Goal: Task Accomplishment & Management: Use online tool/utility

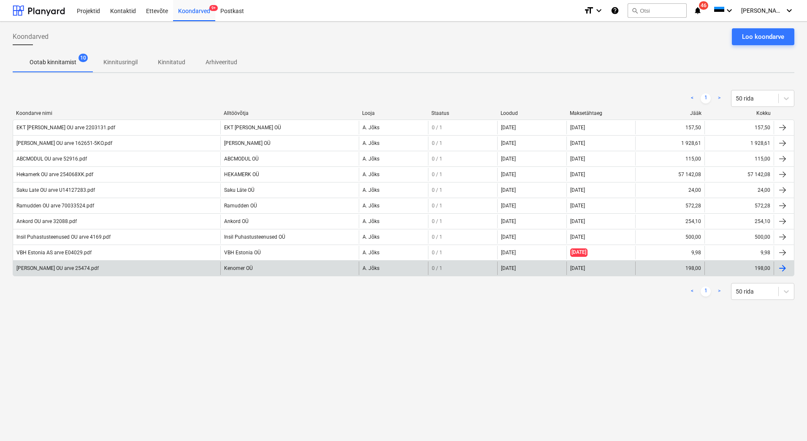
click at [46, 271] on div "[PERSON_NAME] OU arve 25474.pdf" at bounding box center [116, 268] width 207 height 14
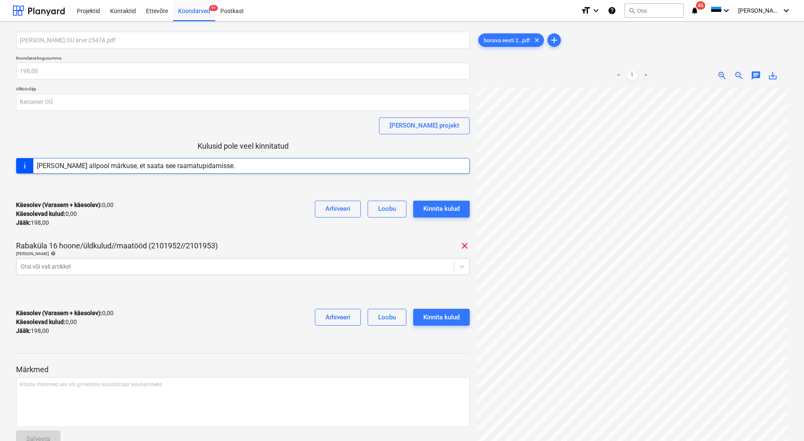
scroll to position [91, 81]
click at [38, 266] on div at bounding box center [235, 266] width 429 height 8
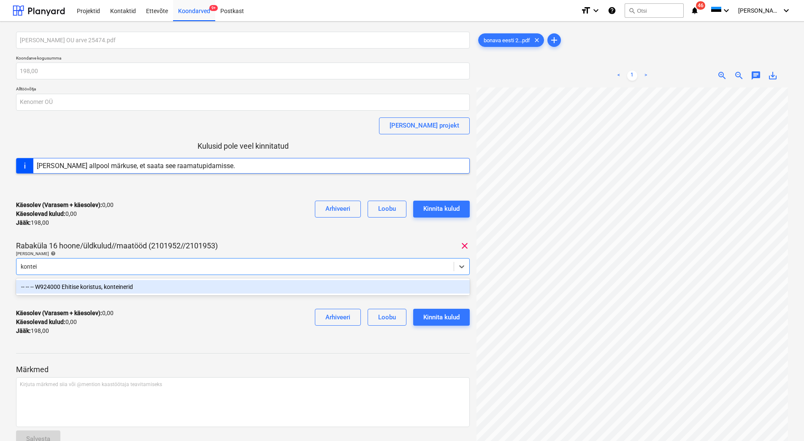
type input "kontein"
click at [118, 289] on div "-- -- -- W924000 Ehitise koristus, konteinerid" at bounding box center [243, 287] width 454 height 14
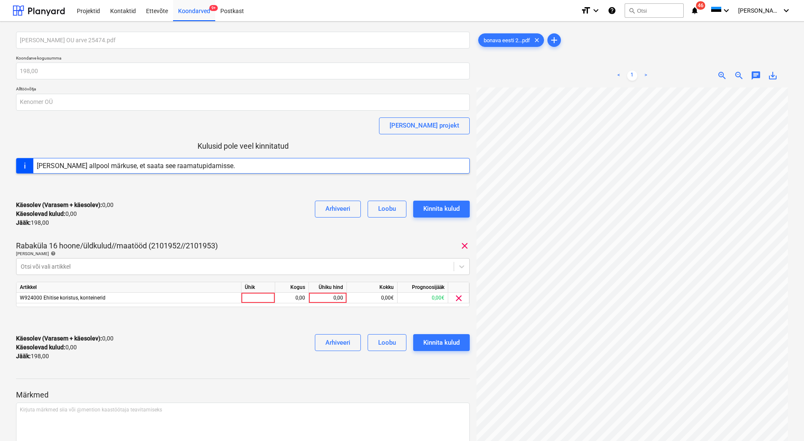
click at [142, 229] on div "Käesolev (Varasem + käesolev) : 0,00 Käesolevad kulud : 0,00 Jääk : 198,00 Arhi…" at bounding box center [243, 214] width 454 height 40
click at [321, 297] on div "0,00" at bounding box center [327, 298] width 31 height 11
type input "1"
click at [72, 263] on div at bounding box center [235, 266] width 429 height 8
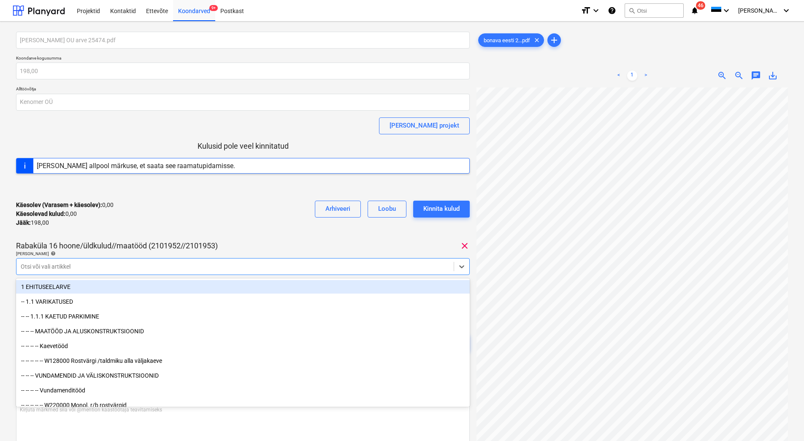
click at [65, 265] on div at bounding box center [235, 266] width 429 height 8
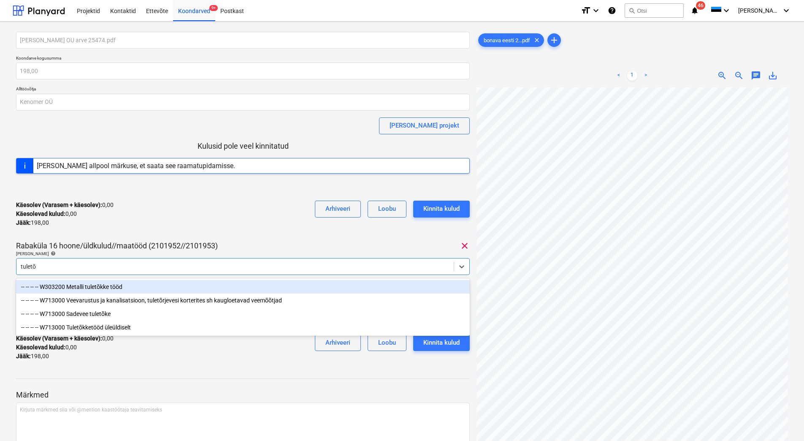
type input "tuletõr"
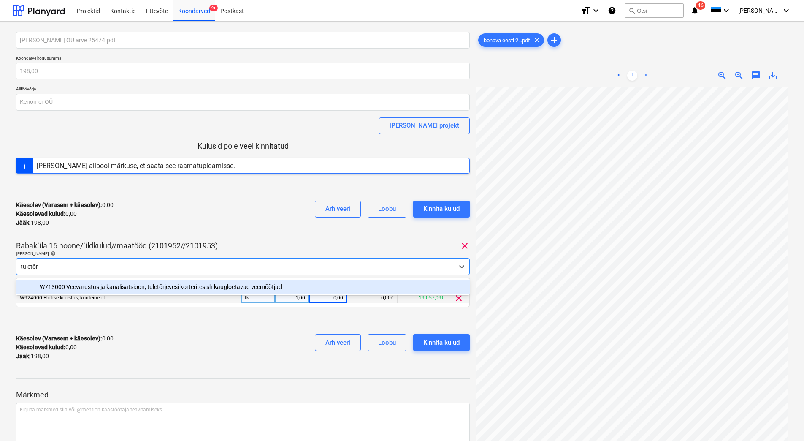
click at [203, 287] on div "-- -- -- -- W713000 Veevarustus ja kanalisatsioon, tuletõrjevesi korterites sh …" at bounding box center [243, 287] width 454 height 14
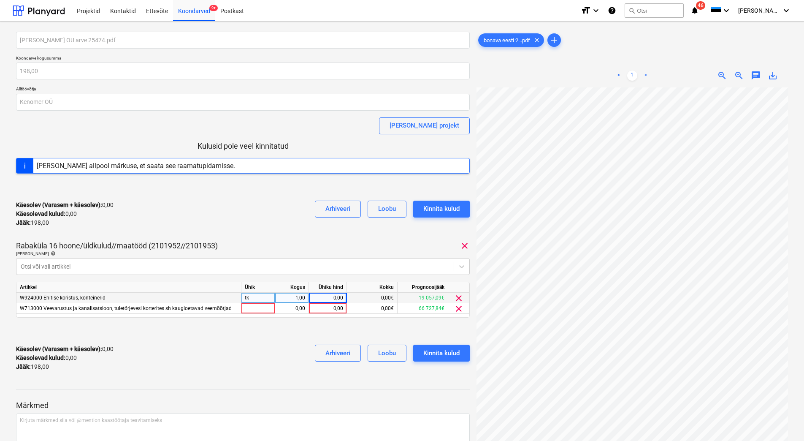
click at [228, 217] on div "Käesolev (Varasem + käesolev) : 0,00 Käesolevad kulud : 0,00 Jääk : 198,00 Arhi…" at bounding box center [243, 214] width 454 height 40
click at [460, 298] on span "clear" at bounding box center [459, 298] width 10 height 10
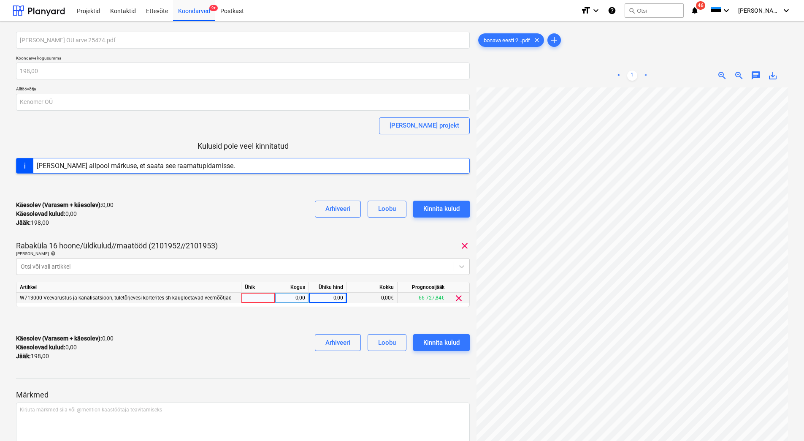
click at [317, 298] on div "0,00" at bounding box center [327, 298] width 31 height 11
type input "198"
click at [244, 354] on div "Käesolev (Varasem + käesolev) : 0,00 Käesolevad kulud : 0,00 Jääk : 198,00 Arhi…" at bounding box center [243, 347] width 454 height 40
click at [437, 347] on div "Kinnita kulud" at bounding box center [441, 342] width 36 height 11
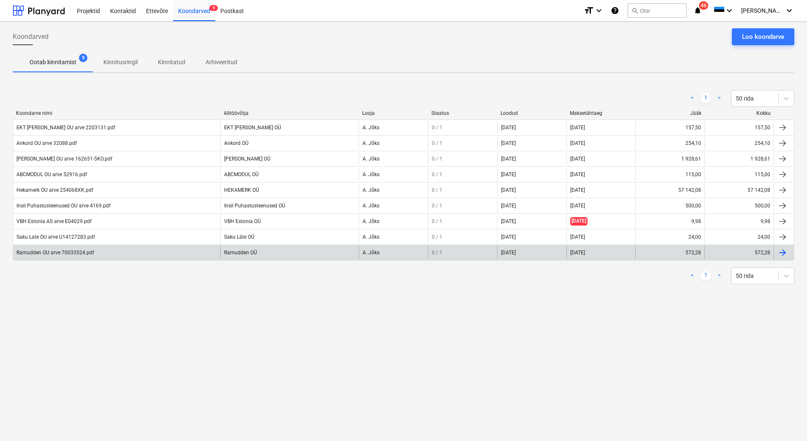
click at [41, 257] on div "Ramudden OU arve 70033524.pdf" at bounding box center [116, 253] width 207 height 14
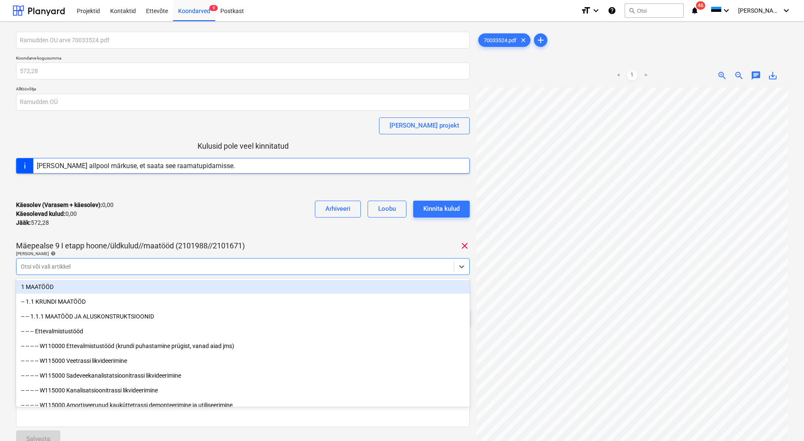
click at [141, 265] on div at bounding box center [235, 266] width 429 height 8
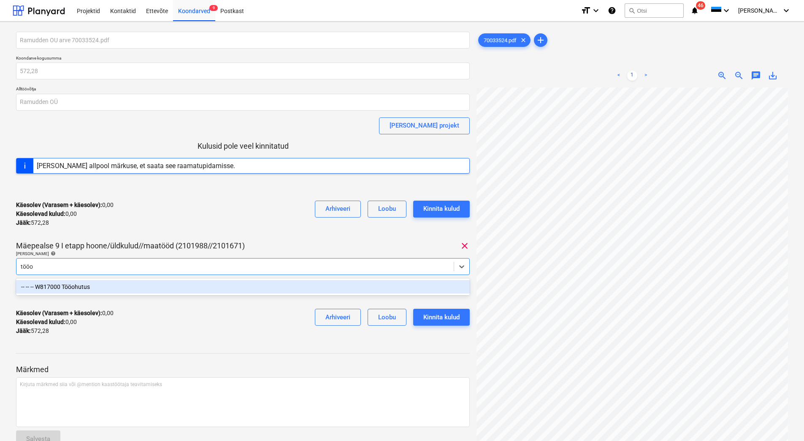
type input "tööoh"
click at [139, 288] on div "-- -- -- W817000 Tööohutus" at bounding box center [243, 287] width 454 height 14
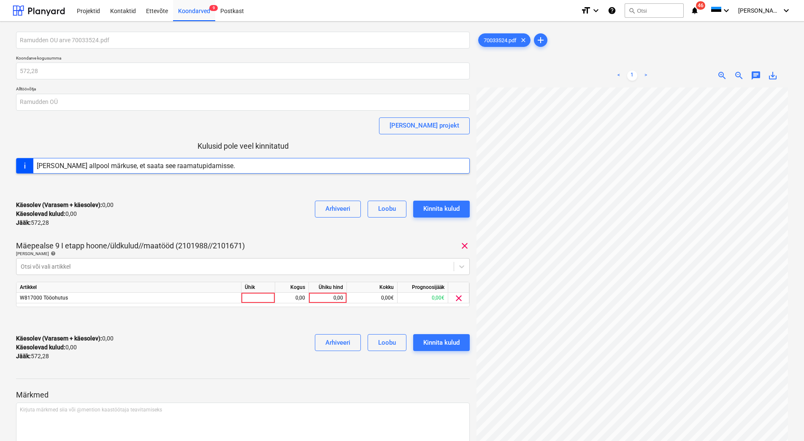
click at [156, 217] on div "Käesolev (Varasem + käesolev) : 0,00 Käesolevad kulud : 0,00 Jääk : 572,28 Arhi…" at bounding box center [243, 214] width 454 height 40
click at [317, 300] on div "0,00" at bounding box center [327, 298] width 31 height 11
type input "572,28"
click at [250, 335] on div "Käesolev (Varasem + käesolev) : 0,00 Käesolevad kulud : 0,00 Jääk : 572,28 Arhi…" at bounding box center [243, 347] width 454 height 40
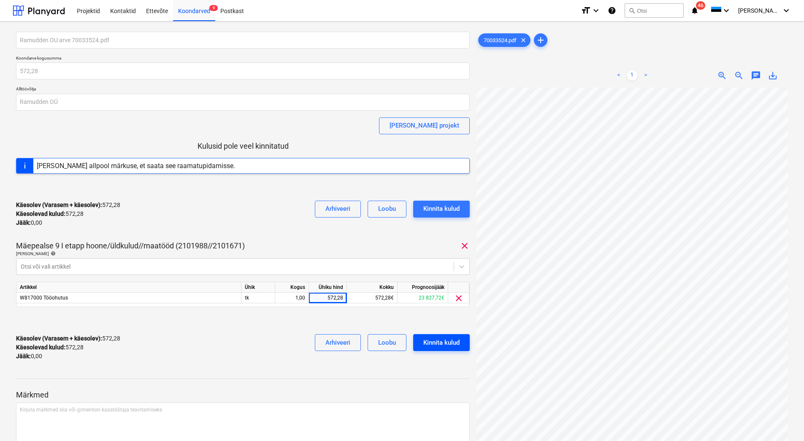
click at [441, 345] on div "Kinnita kulud" at bounding box center [441, 342] width 36 height 11
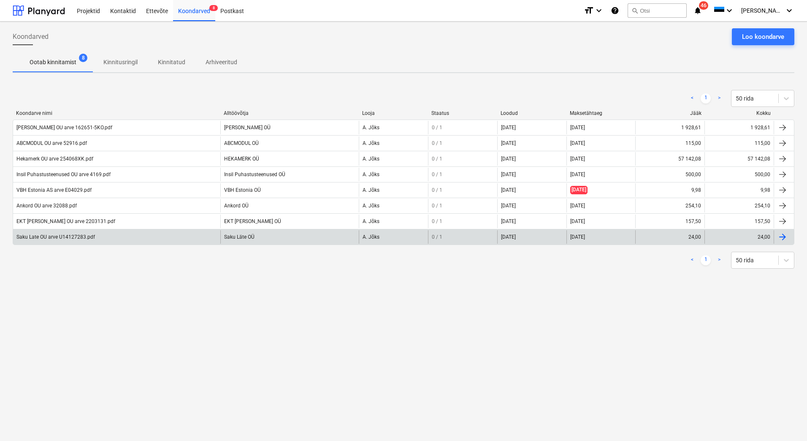
click at [115, 236] on div "Saku Late OU arve U14127283.pdf" at bounding box center [116, 237] width 207 height 14
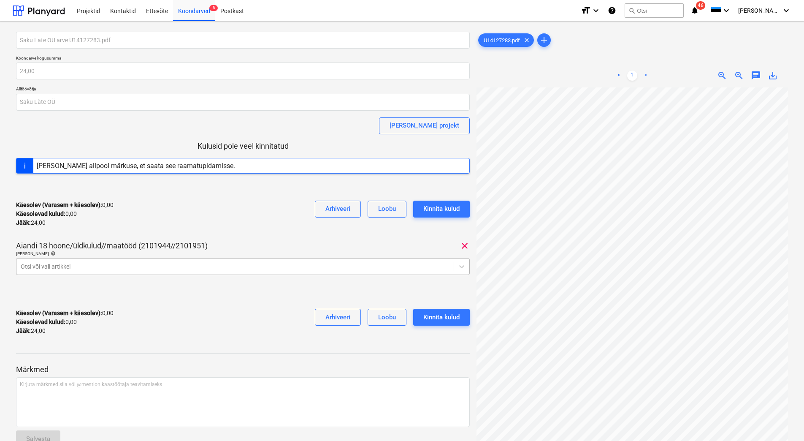
click at [133, 263] on div at bounding box center [235, 266] width 429 height 8
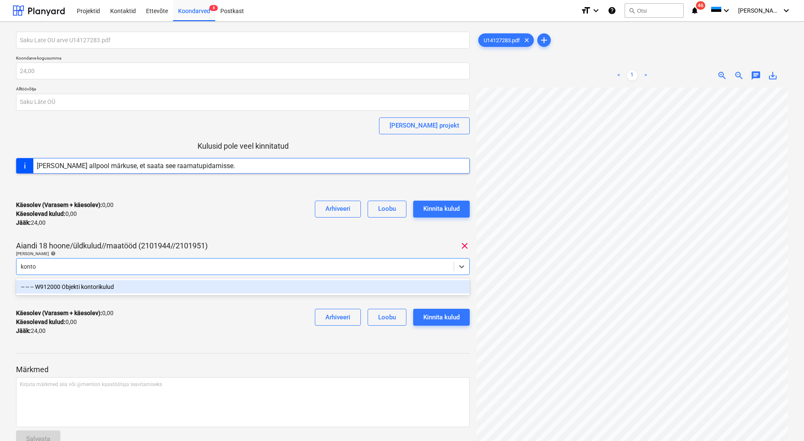
type input "kontor"
click at [95, 291] on div "-- -- -- W912000 Objekti kontorikulud" at bounding box center [243, 287] width 454 height 14
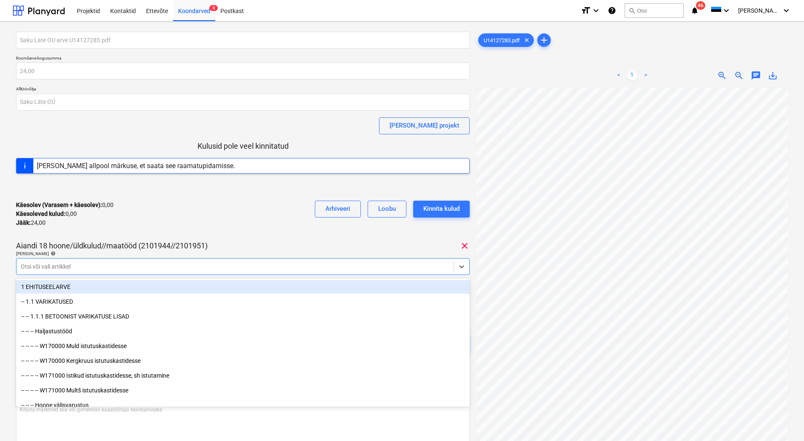
click at [151, 227] on div "Käesolev (Varasem + käesolev) : 0,00 Käesolevad kulud : 0,00 Jääk : 24,00 Arhiv…" at bounding box center [243, 214] width 454 height 40
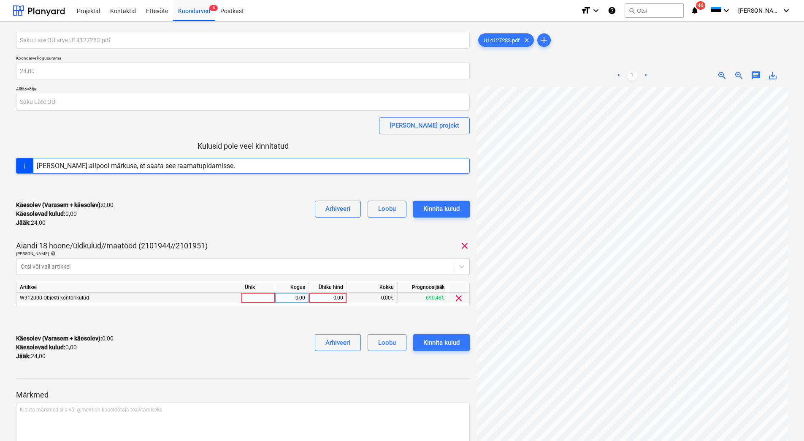
click at [319, 294] on div "0,00" at bounding box center [327, 298] width 31 height 11
type input "24"
click at [260, 336] on div "Käesolev (Varasem + käesolev) : 24,00 Käesolevad kulud : 24,00 Jääk : 0,00 Arhi…" at bounding box center [243, 347] width 454 height 40
click at [461, 340] on button "Kinnita kulud" at bounding box center [441, 342] width 57 height 17
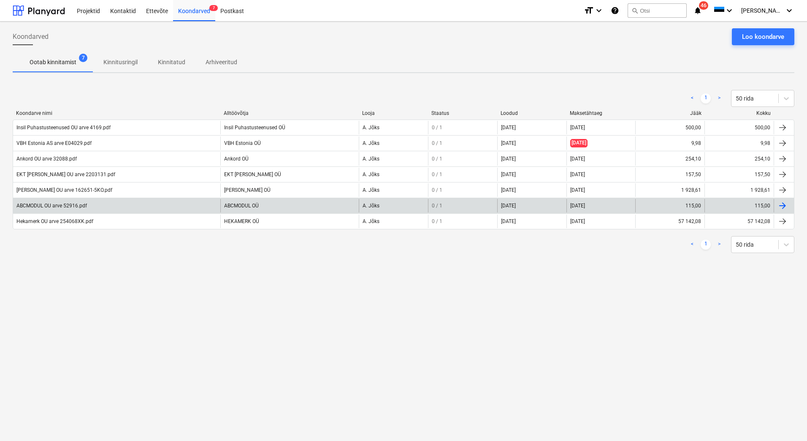
click at [65, 206] on div "ABCMODUL OU arve 52916.pdf" at bounding box center [51, 206] width 71 height 6
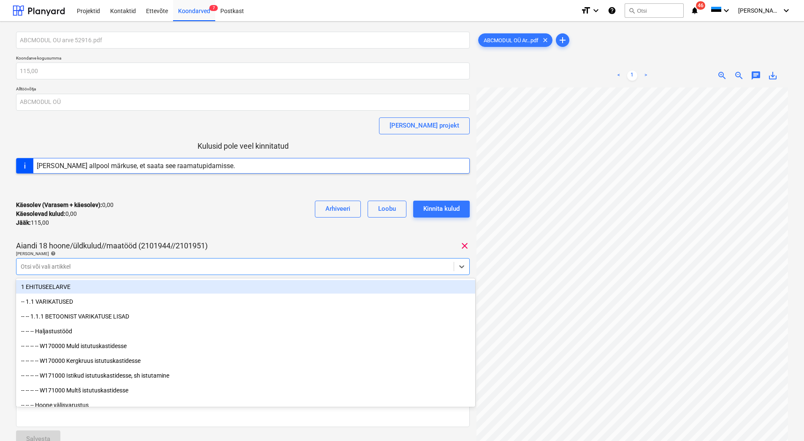
click at [57, 266] on div at bounding box center [235, 266] width 429 height 8
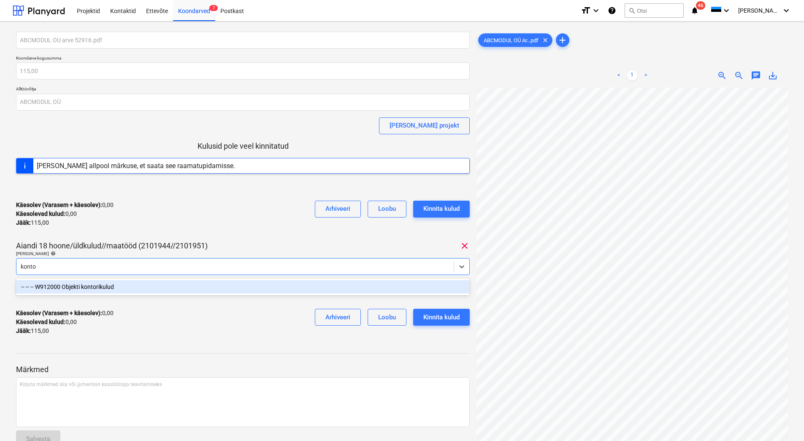
type input "kontor"
click at [59, 287] on div "-- -- -- W912000 Objekti kontorikulud" at bounding box center [243, 287] width 454 height 14
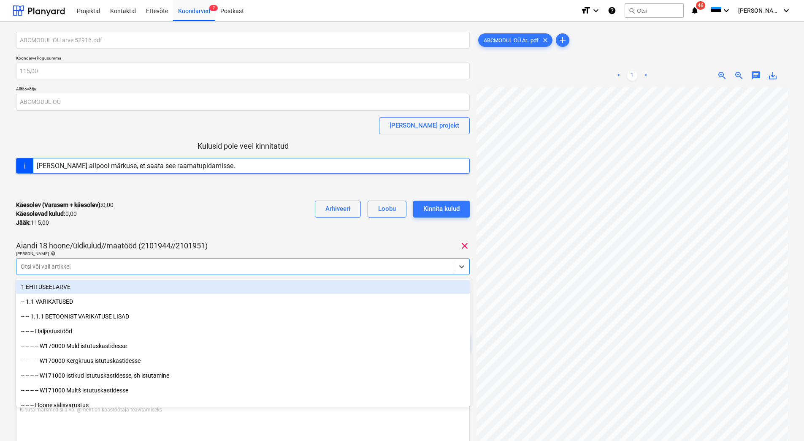
click at [140, 211] on div "Käesolev (Varasem + käesolev) : 0,00 Käesolevad kulud : 0,00 Jääk : 115,00 Arhi…" at bounding box center [243, 214] width 454 height 40
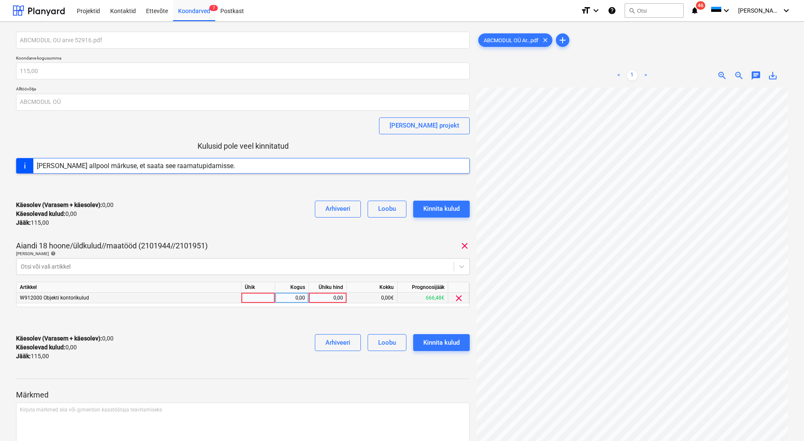
click at [322, 297] on div "0,00" at bounding box center [327, 298] width 31 height 11
type input "115"
click at [267, 334] on div "Käesolev (Varasem + käesolev) : 115,00 Käesolevad kulud : 115,00 Jääk : 0,00 Ar…" at bounding box center [243, 347] width 454 height 40
click at [447, 341] on div "Kinnita kulud" at bounding box center [441, 342] width 36 height 11
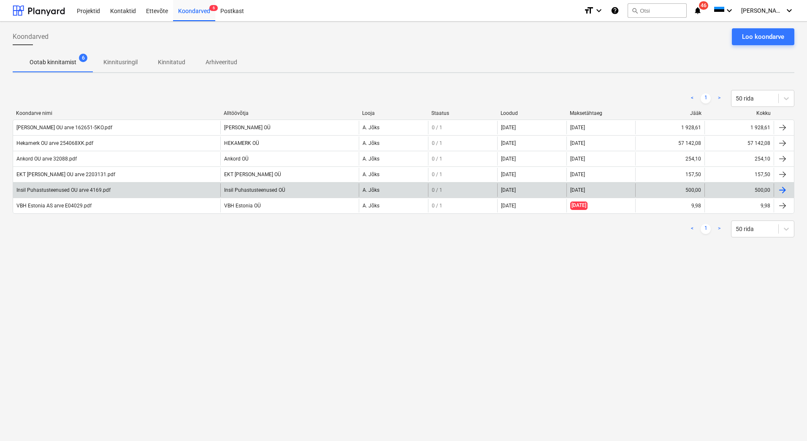
click at [75, 193] on div "Insil Puhastusteenused OU arve 4169.pdf" at bounding box center [116, 190] width 207 height 14
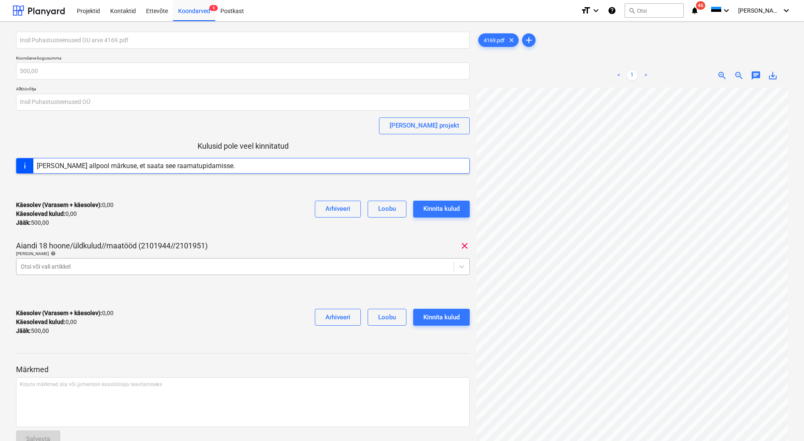
click at [73, 266] on div at bounding box center [235, 266] width 429 height 8
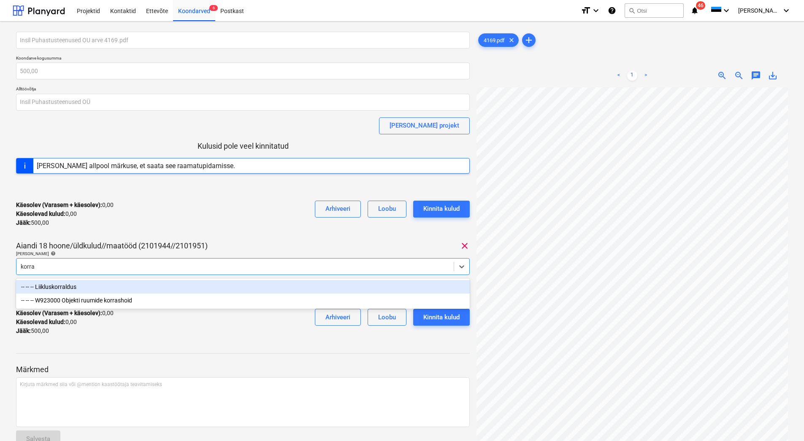
type input "korras"
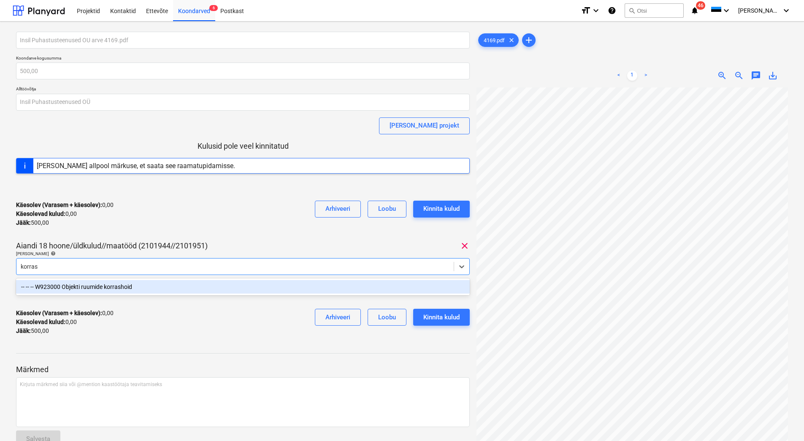
click at [92, 282] on div "-- -- -- W923000 Objekti ruumide korrashoid" at bounding box center [243, 287] width 454 height 14
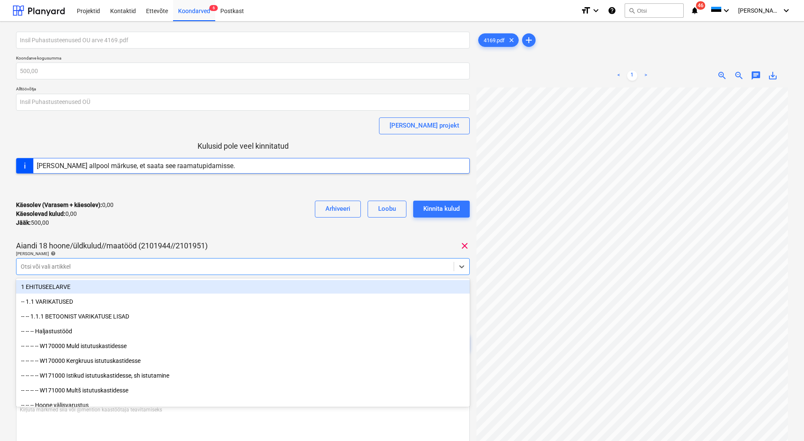
click at [120, 223] on div "Käesolev (Varasem + käesolev) : 0,00 Käesolevad kulud : 0,00 Jääk : 500,00 Arhi…" at bounding box center [243, 214] width 454 height 40
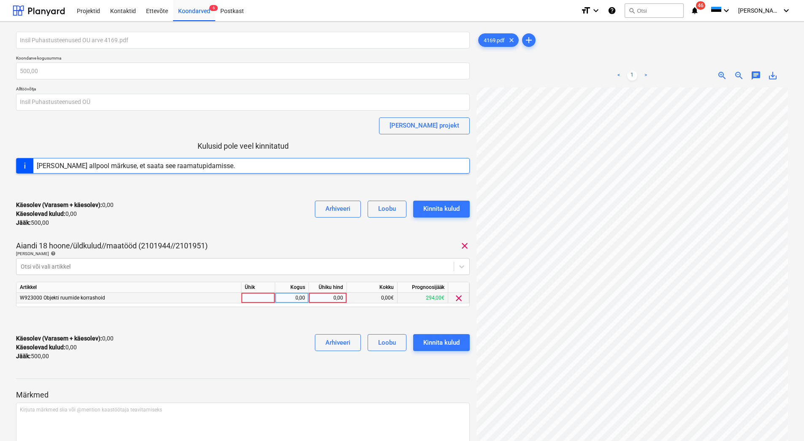
click at [326, 298] on div "0,00" at bounding box center [327, 298] width 31 height 11
type input "500"
click at [243, 342] on div "Käesolev (Varasem + käesolev) : 500,00 Käesolevad kulud : 500,00 Jääk : 0,00 Ar…" at bounding box center [243, 347] width 454 height 40
click at [437, 345] on div "Kinnita kulud" at bounding box center [441, 342] width 36 height 11
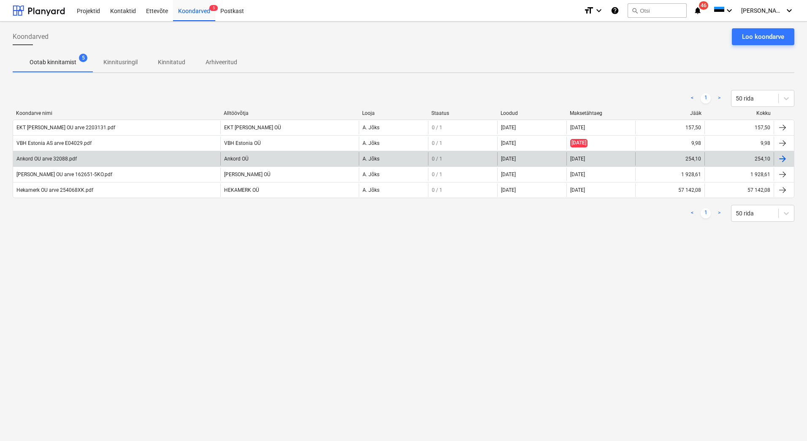
click at [33, 158] on div "Ankord OU arve 32088.pdf" at bounding box center [46, 159] width 60 height 6
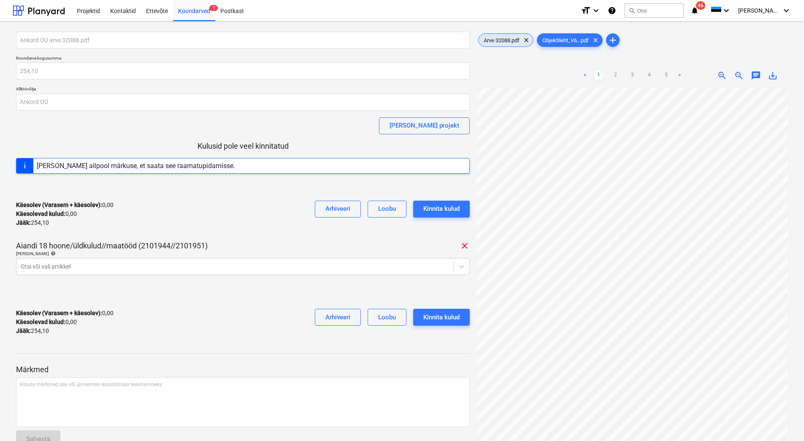
click at [513, 43] on div "Arve 32088.pdf clear" at bounding box center [505, 40] width 55 height 14
click at [59, 268] on div at bounding box center [235, 266] width 429 height 8
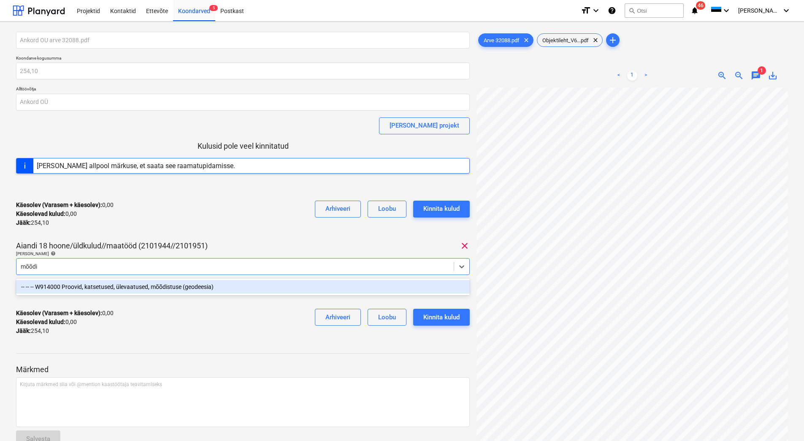
type input "mõõdis"
click at [80, 285] on div "-- -- -- W914000 Proovid, katsetused, ülevaatused, mõõdistuse (geodeesia)" at bounding box center [243, 287] width 454 height 14
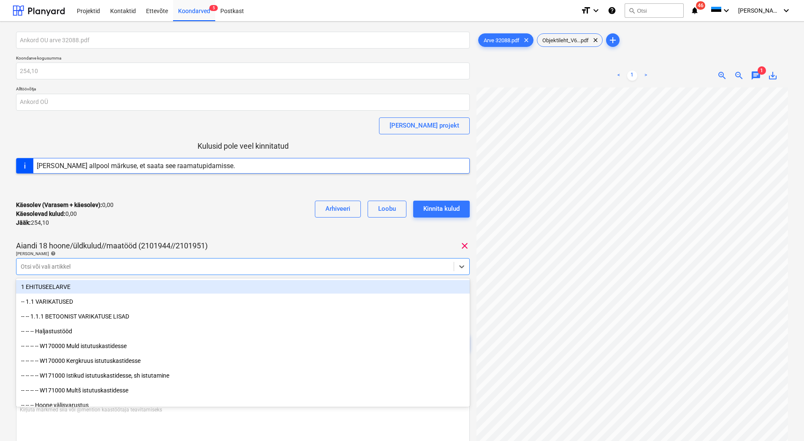
click at [113, 218] on div "Käesolev (Varasem + käesolev) : 0,00 Käesolevad kulud : 0,00 Jääk : 254,10 Arhi…" at bounding box center [243, 214] width 454 height 40
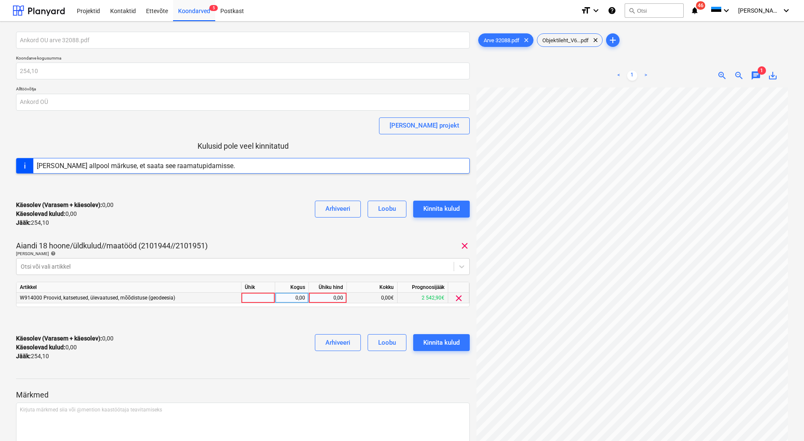
click at [330, 294] on div "0,00" at bounding box center [327, 298] width 31 height 11
type input "254,10"
click at [258, 355] on div "Käesolev (Varasem + käesolev) : 254,10 Käesolevad kulud : 254,10 Jääk : 0,00 Ar…" at bounding box center [243, 347] width 454 height 40
click at [441, 347] on div "Kinnita kulud" at bounding box center [441, 342] width 36 height 11
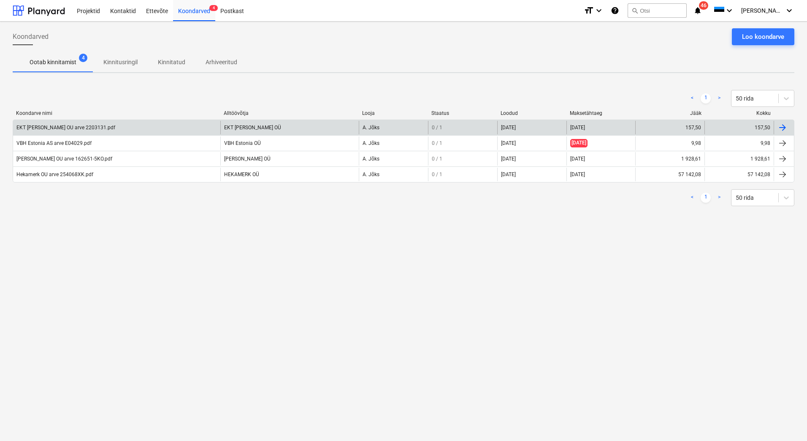
click at [56, 128] on div "EKT [PERSON_NAME] OU arve 2203131.pdf" at bounding box center [65, 128] width 99 height 6
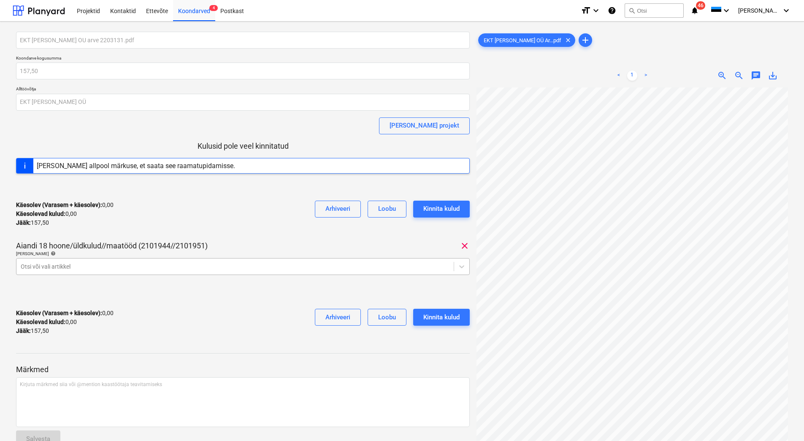
click at [55, 267] on div at bounding box center [235, 266] width 429 height 8
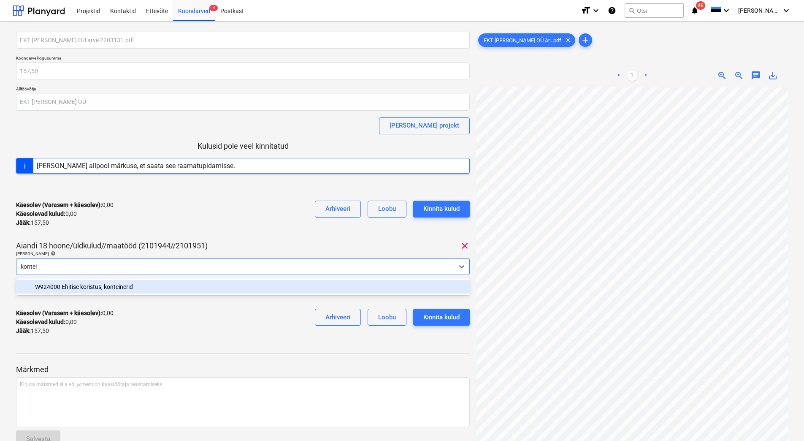
type input "kontein"
click at [76, 287] on div "-- -- -- W924000 Ehitise koristus, konteinerid" at bounding box center [243, 287] width 454 height 14
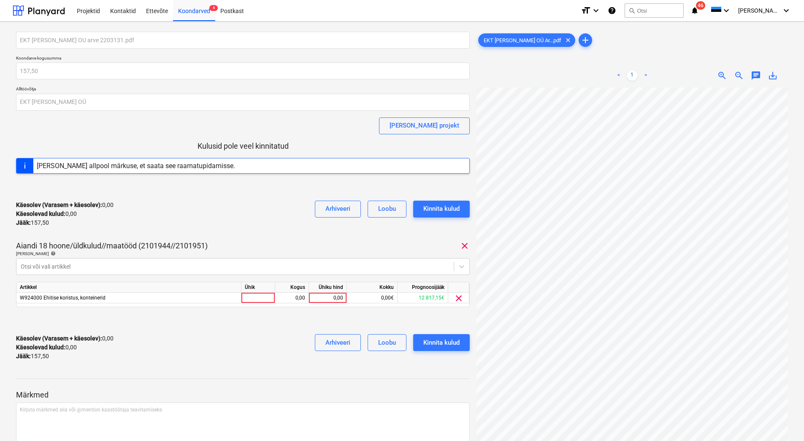
click at [126, 236] on div "EKT [PERSON_NAME] OU arve 2203131.pdf Koondarve kogusumma 157,50 Alltöövõtja EK…" at bounding box center [243, 200] width 454 height 336
click at [318, 298] on div "0,00" at bounding box center [327, 298] width 31 height 11
type input "157,50"
click at [273, 339] on div "Käesolev (Varasem + käesolev) : 0,00 Käesolevad kulud : 0,00 Jääk : 157,50 Arhi…" at bounding box center [243, 347] width 454 height 40
click at [448, 338] on div "Kinnita kulud" at bounding box center [441, 342] width 36 height 11
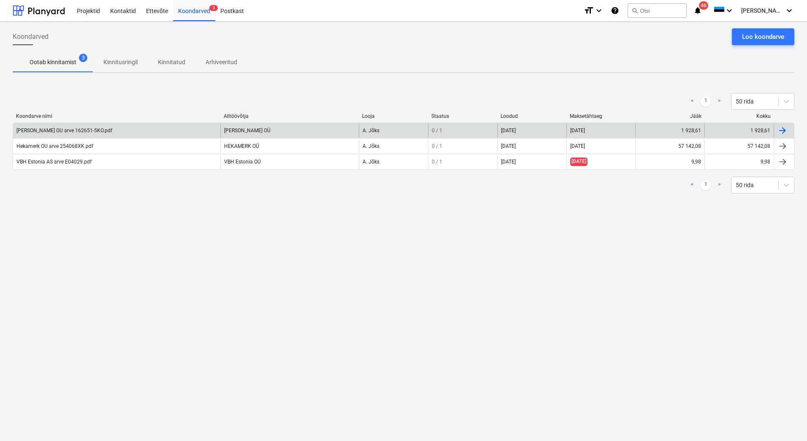
click at [86, 130] on div "[PERSON_NAME] OU arve 162651-5KO.pdf" at bounding box center [64, 131] width 96 height 6
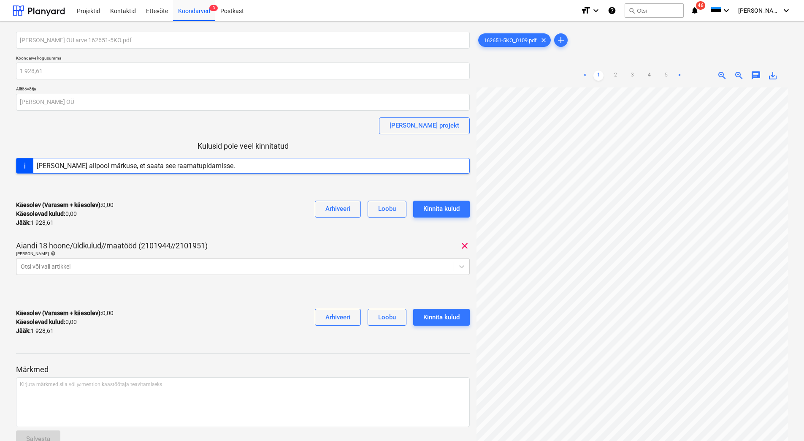
scroll to position [0, 70]
click at [665, 79] on link "5" at bounding box center [666, 76] width 10 height 10
click at [789, 289] on div "162651-5KO_0109.pdf clear add < 1 2 3 4 5 > zoom_in zoom_out chat 0 save_alt" at bounding box center [632, 268] width 318 height 480
click at [598, 79] on link "1" at bounding box center [599, 76] width 10 height 10
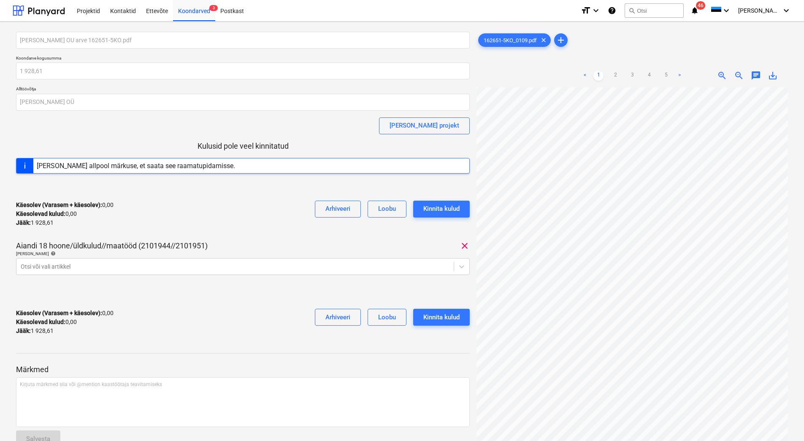
scroll to position [122, 0]
click at [72, 272] on div "Otsi või vali artikkel" at bounding box center [243, 266] width 454 height 17
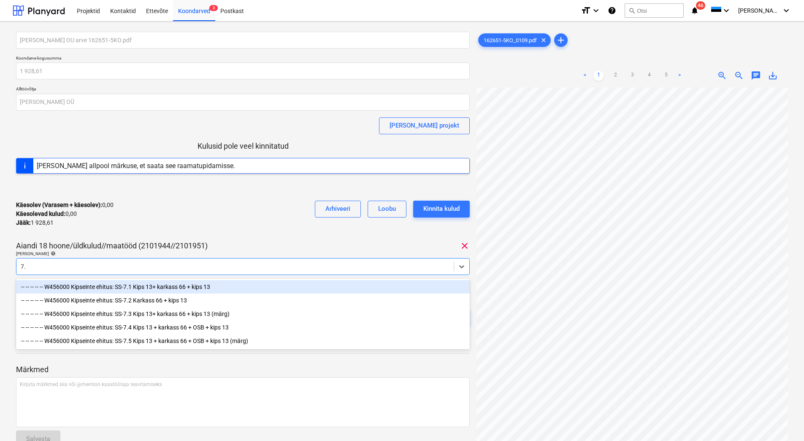
type input "7.3"
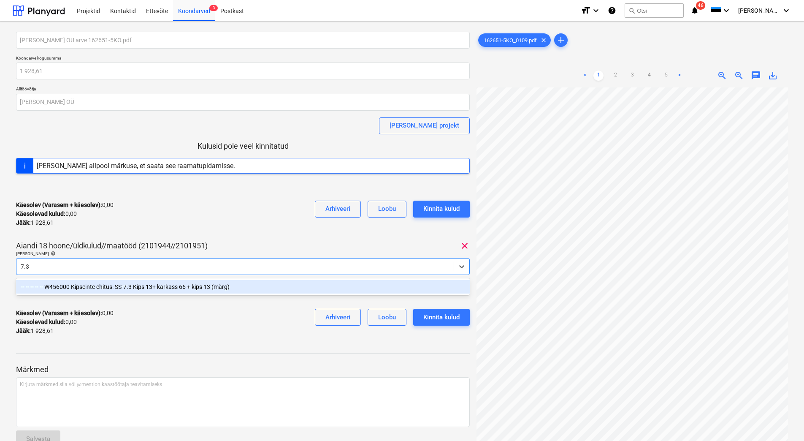
click at [152, 290] on div "-- -- -- -- -- W456000 Kipseinte ehitus: SS-7.3 Kips 13+ karkass 66 + kips 13 (…" at bounding box center [243, 287] width 454 height 14
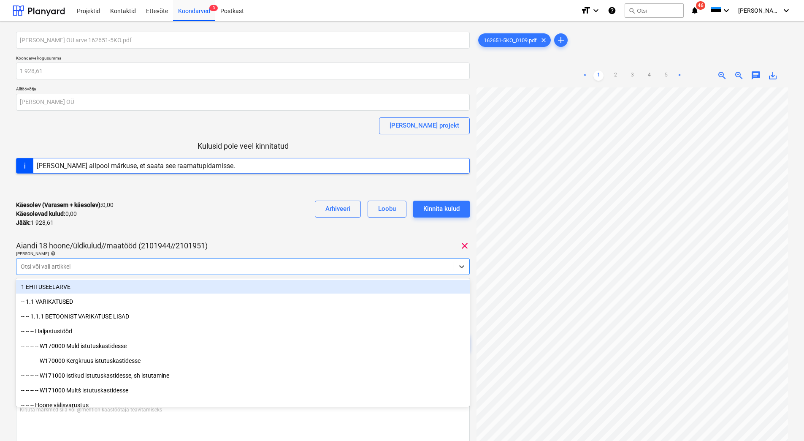
click at [172, 236] on div "[PERSON_NAME] OU arve 162651-5KO.pdf Koondarve kogusumma 1 928,61 Alltöövõtja […" at bounding box center [243, 200] width 454 height 336
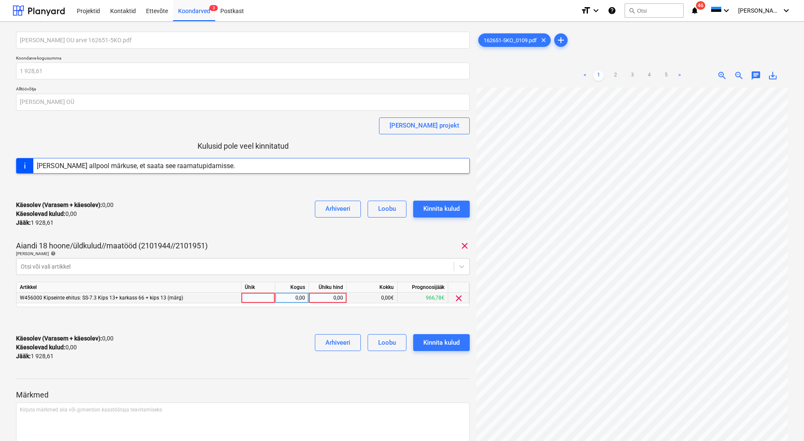
click at [334, 298] on div "0,00" at bounding box center [327, 298] width 31 height 11
type input "1928,61"
click at [249, 348] on div "Käesolev (Varasem + käesolev) : 0,00 Käesolevad kulud : 0,00 Jääk : 1 928,61 Ar…" at bounding box center [243, 347] width 454 height 40
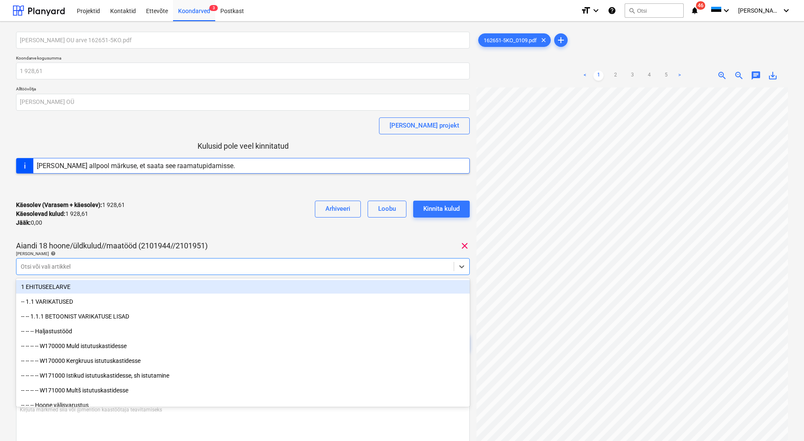
click at [141, 266] on div at bounding box center [235, 266] width 429 height 8
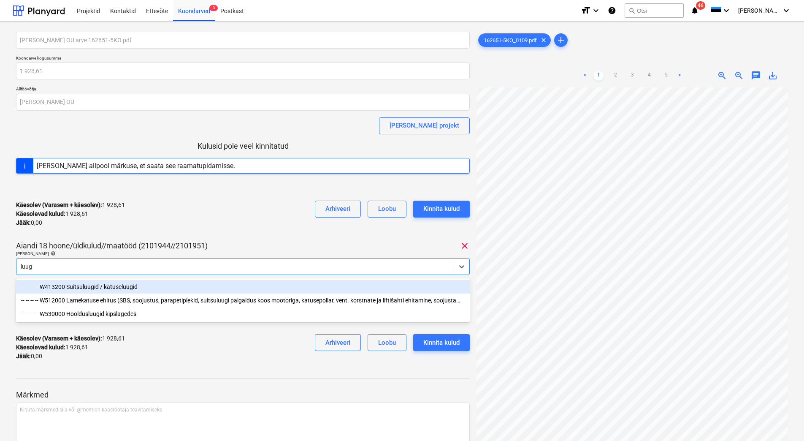
type input "luugi"
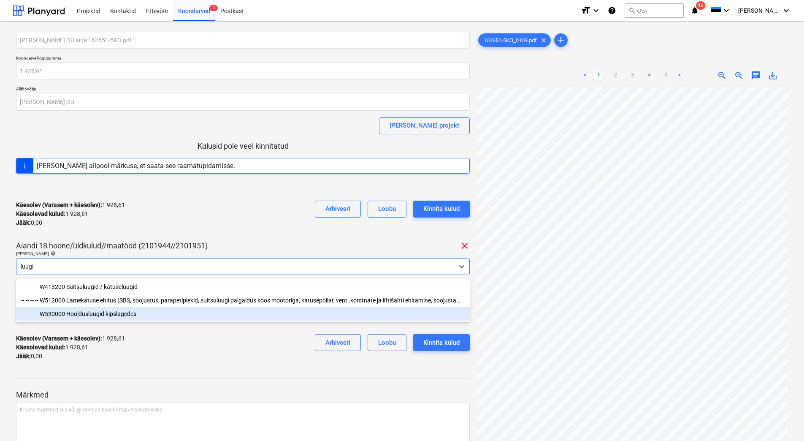
click at [108, 317] on div "-- -- -- -- W530000 Hooldusluugid kipslagedes" at bounding box center [243, 314] width 454 height 14
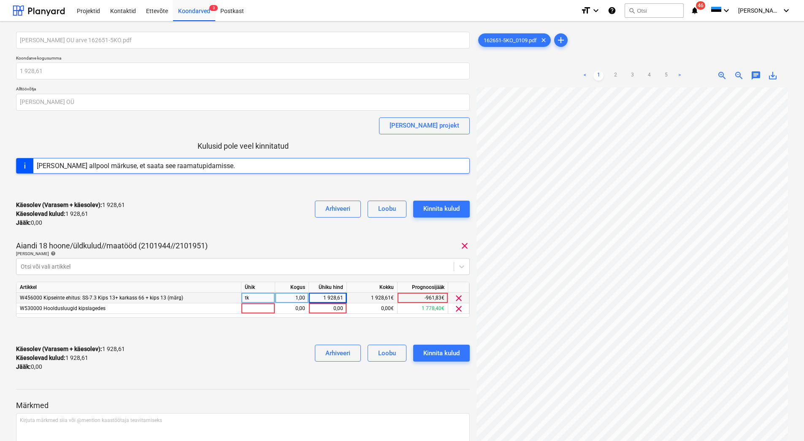
click at [149, 226] on div "Käesolev (Varasem + käesolev) : 1 928,61 Käesolevad kulud : 1 928,61 Jääk : 0,0…" at bounding box center [243, 214] width 454 height 40
click at [328, 298] on div "1 928,61" at bounding box center [327, 298] width 31 height 11
click at [328, 298] on input "1928,61" at bounding box center [328, 298] width 38 height 10
type input "928,61"
click at [231, 345] on div "Käesolev (Varasem + käesolev) : 1 928,61 Käesolevad kulud : 1 928,61 Jääk : 0,0…" at bounding box center [243, 358] width 454 height 40
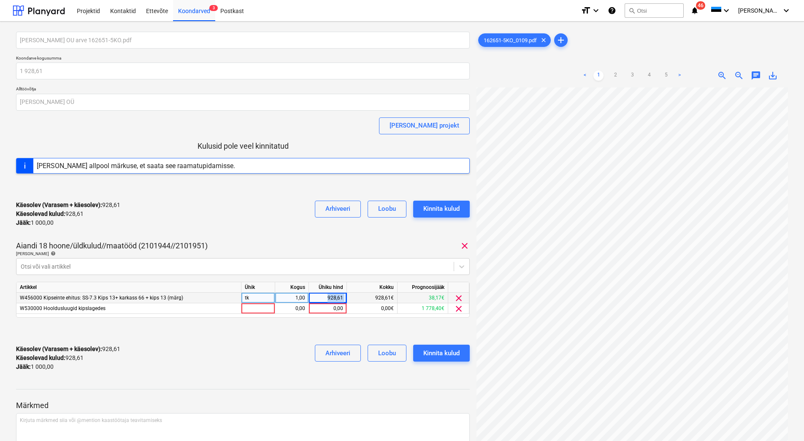
drag, startPoint x: 326, startPoint y: 299, endPoint x: 351, endPoint y: 299, distance: 25.3
click at [0, 0] on div "W456000 Kipseinte ehitus: SS-7.3 Kips 13+ karkass 66 + kips 13 (märg) tk 1,00 9…" at bounding box center [0, 0] width 0 height 0
drag, startPoint x: 351, startPoint y: 299, endPoint x: 295, endPoint y: 248, distance: 75.9
click at [295, 248] on div "Aiandi 18 hoone/üldkulud//maatööd (2101944//2101951) clear" at bounding box center [243, 246] width 454 height 10
click at [345, 296] on div "928,61" at bounding box center [328, 298] width 38 height 11
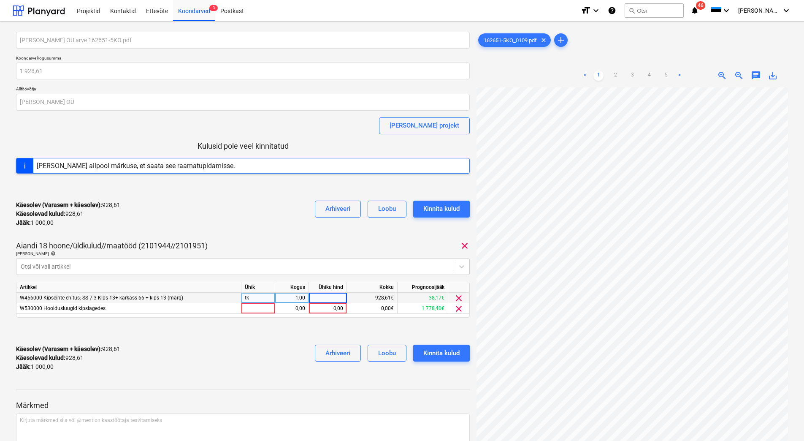
click at [312, 329] on div at bounding box center [243, 331] width 454 height 14
click at [324, 299] on div "0,00" at bounding box center [327, 298] width 31 height 11
type input "966,78"
click at [328, 308] on div "0,00" at bounding box center [327, 308] width 31 height 11
type input "961,83"
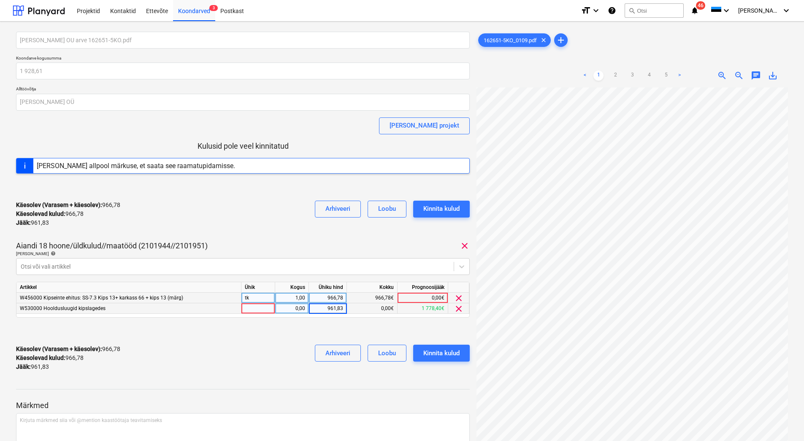
click at [251, 347] on div "Käesolev (Varasem + käesolev) : 966,78 Käesolevad kulud : 966,78 Jääk : 961,83 …" at bounding box center [243, 358] width 454 height 40
click at [449, 361] on button "Kinnita kulud" at bounding box center [441, 353] width 57 height 17
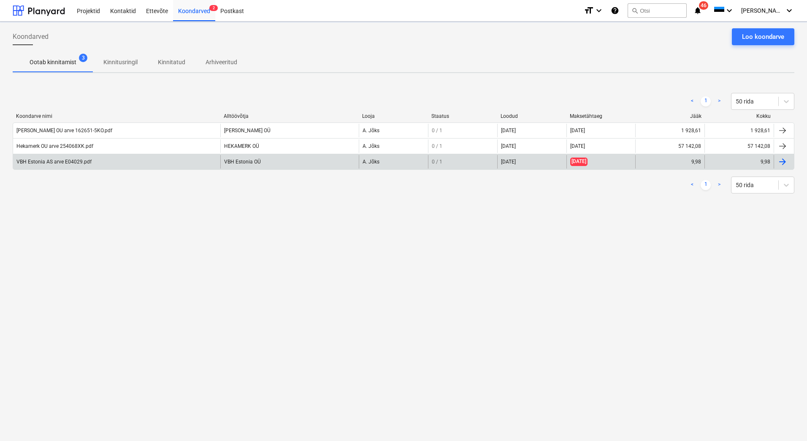
click at [84, 161] on div "VBH Estonia AS arve E04029.pdf" at bounding box center [53, 162] width 75 height 6
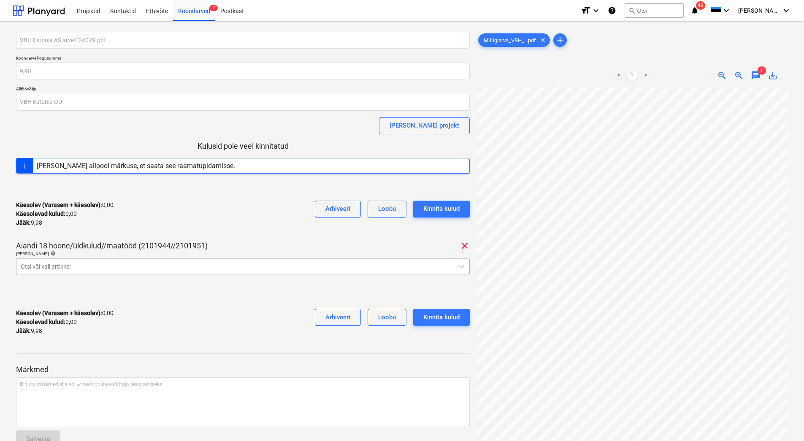
click at [133, 268] on div at bounding box center [235, 266] width 429 height 8
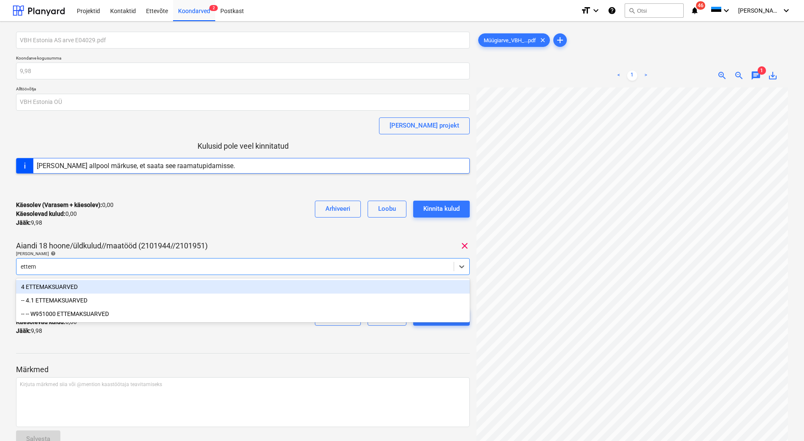
type input "ettema"
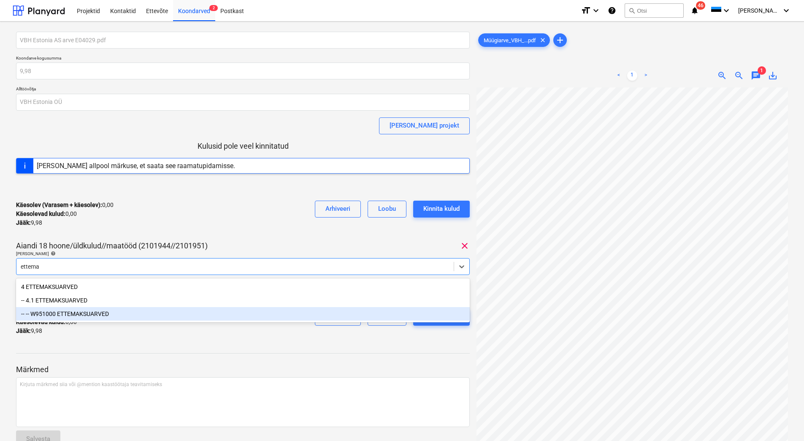
click at [114, 315] on div "-- -- W951000 ETTEMAKSUARVED" at bounding box center [243, 314] width 454 height 14
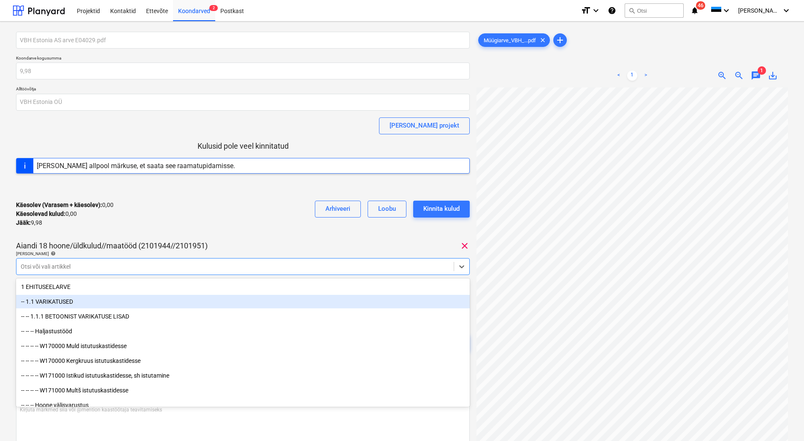
click at [153, 224] on div "Käesolev (Varasem + käesolev) : 0,00 Käesolevad kulud : 0,00 Jääk : 9,98 Arhive…" at bounding box center [243, 214] width 454 height 40
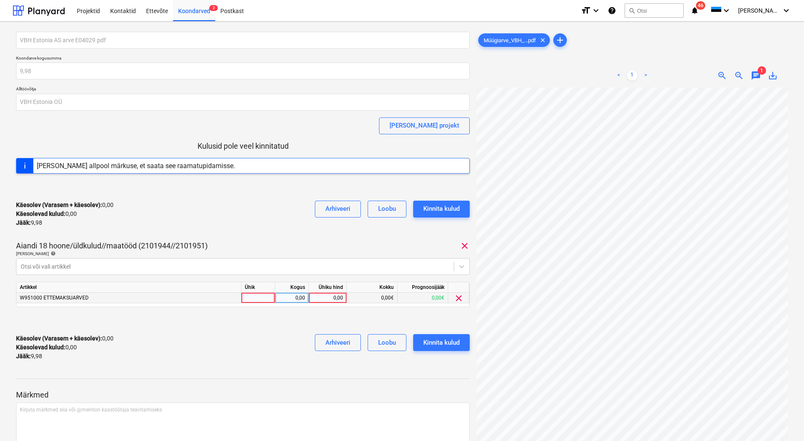
click at [324, 296] on div "0,00" at bounding box center [327, 298] width 31 height 11
type input "9,98"
click at [279, 348] on div "Käesolev (Varasem + käesolev) : 9,98 Käesolevad kulud : 9,98 Jääk : 0,00 Arhive…" at bounding box center [243, 347] width 454 height 40
click at [452, 344] on div "Kinnita kulud" at bounding box center [441, 342] width 36 height 11
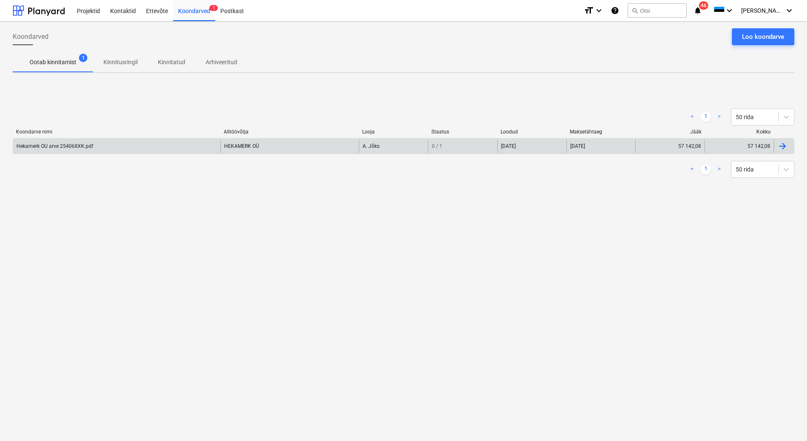
click at [95, 146] on div "Hekamerk OU arve 254068XK.pdf" at bounding box center [116, 146] width 207 height 14
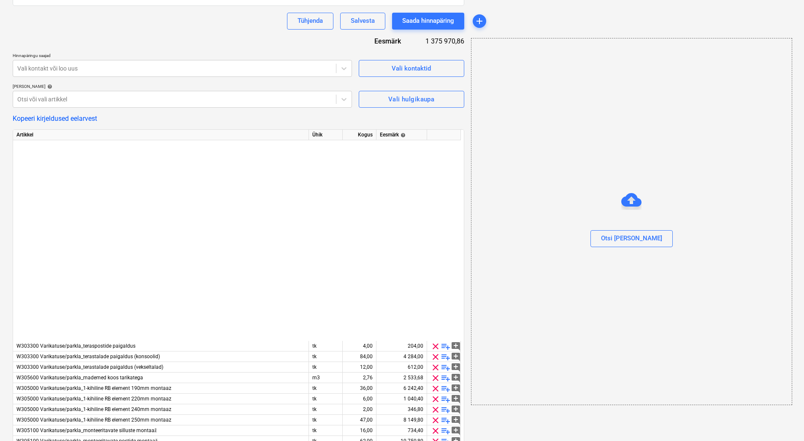
scroll to position [250, 0]
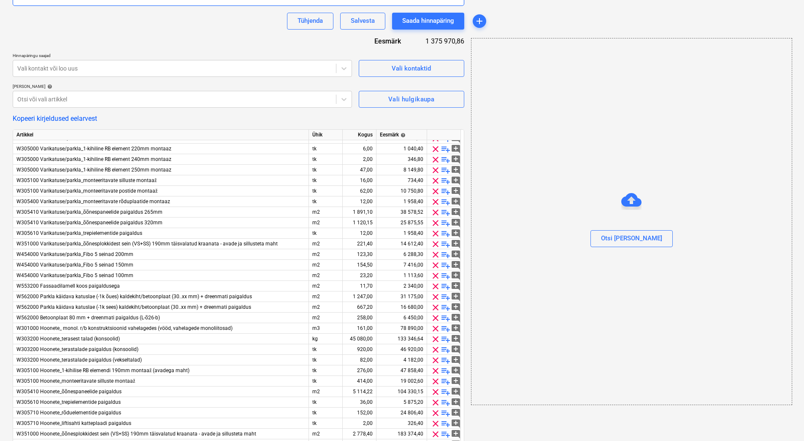
type textarea "x"
